Goal: Information Seeking & Learning: Compare options

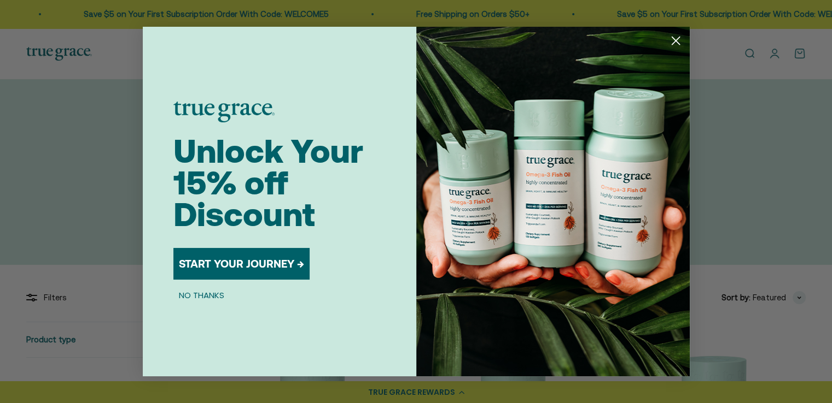
click at [678, 43] on circle "Close dialog" at bounding box center [675, 41] width 18 height 18
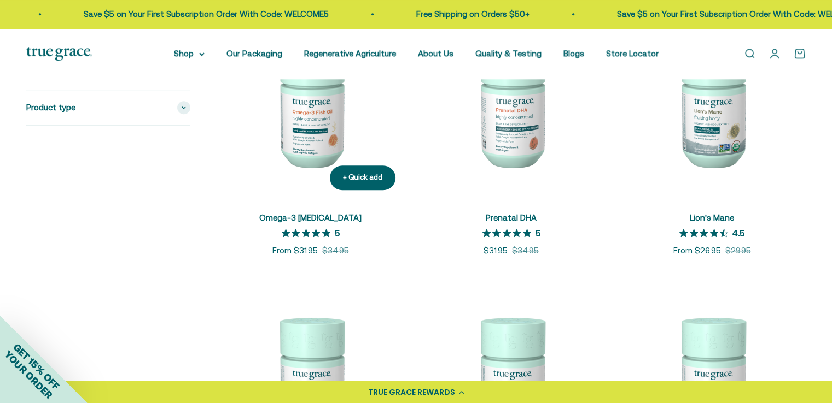
scroll to position [1039, 0]
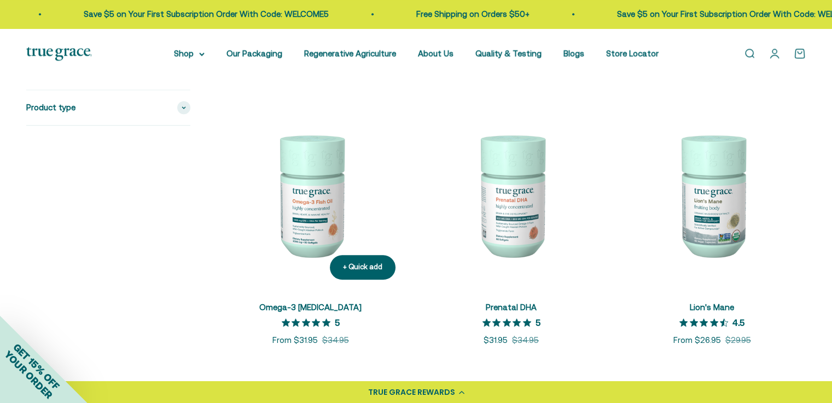
click at [301, 307] on link "Omega-3 [MEDICAL_DATA]" at bounding box center [310, 307] width 102 height 9
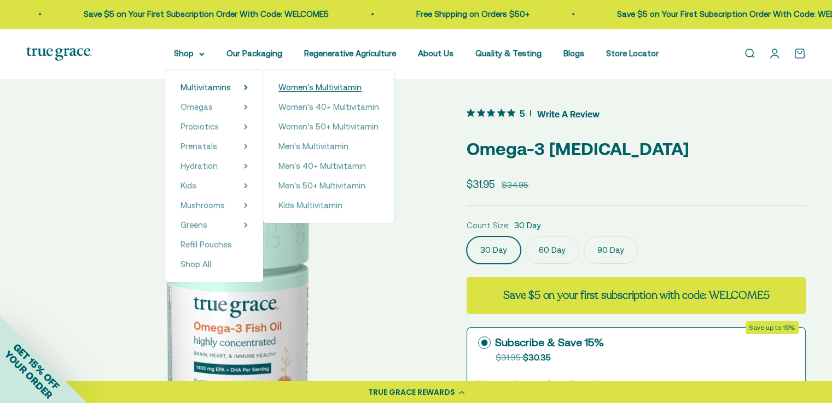
click at [312, 92] on span "Women's Multivitamin" at bounding box center [319, 87] width 83 height 9
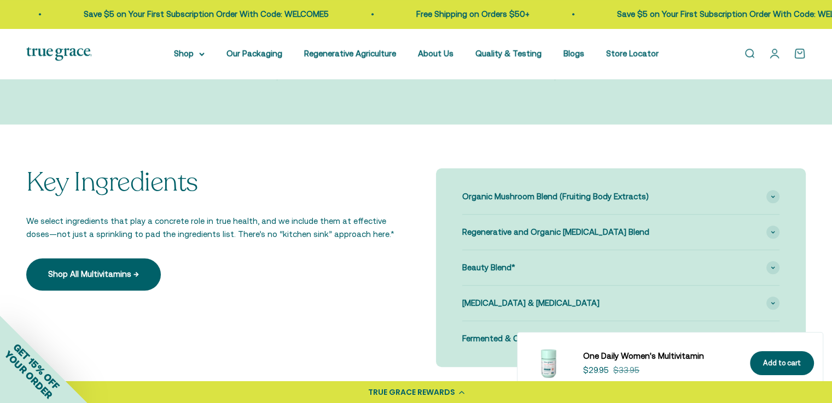
scroll to position [929, 0]
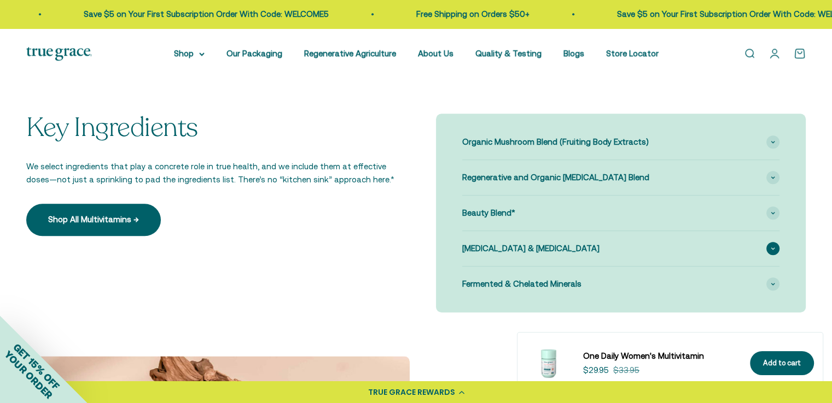
click at [582, 252] on div "Vitamin K2 & Vitamin D3" at bounding box center [621, 248] width 318 height 35
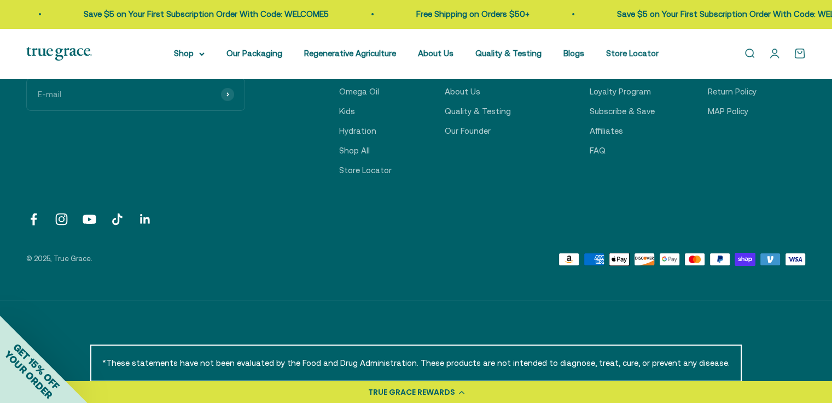
scroll to position [3663, 0]
